Goal: Information Seeking & Learning: Learn about a topic

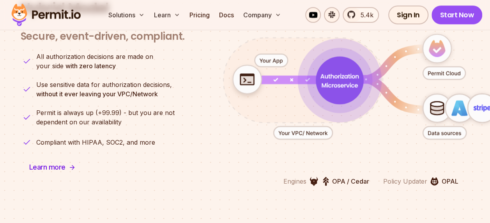
scroll to position [1909, 0]
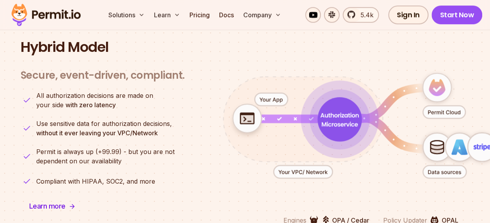
drag, startPoint x: 390, startPoint y: 178, endPoint x: 334, endPoint y: 183, distance: 55.9
click at [334, 183] on icon "animation" at bounding box center [371, 125] width 344 height 151
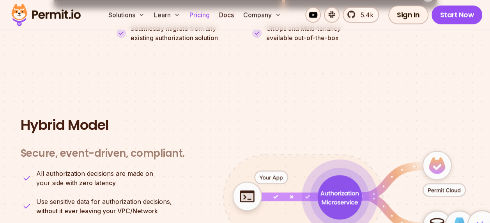
click at [197, 14] on link "Pricing" at bounding box center [199, 15] width 26 height 16
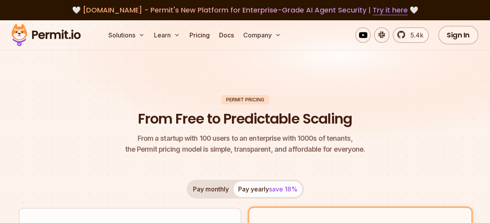
click at [326, 112] on h1 "From Free to Predictable Scaling" at bounding box center [245, 118] width 214 height 19
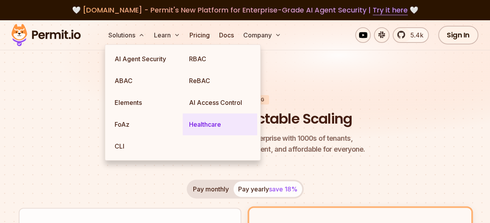
click at [219, 123] on link "Healthcare" at bounding box center [220, 124] width 74 height 22
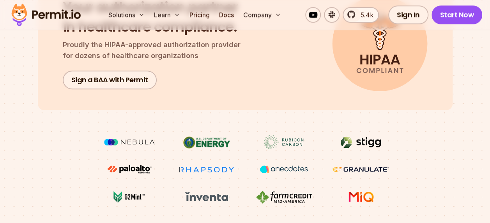
scroll to position [390, 0]
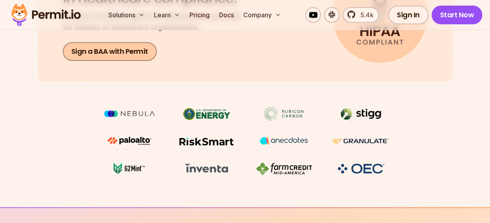
click at [118, 54] on link "Sign a BAA with Permit" at bounding box center [110, 51] width 94 height 19
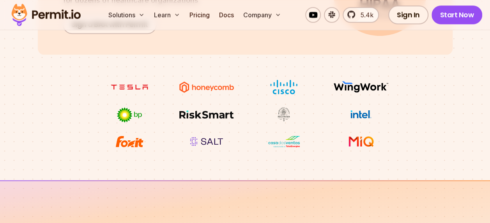
scroll to position [429, 0]
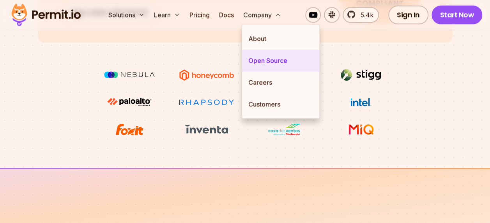
click at [261, 57] on link "Open Source" at bounding box center [280, 60] width 77 height 22
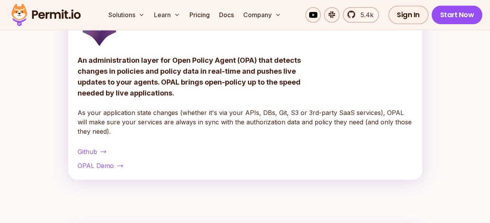
scroll to position [390, 0]
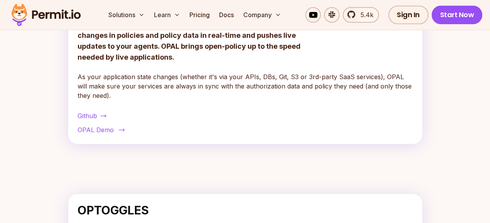
click at [104, 130] on span "OPAL Demo" at bounding box center [96, 129] width 36 height 9
